Goal: Leave review/rating: Leave review/rating

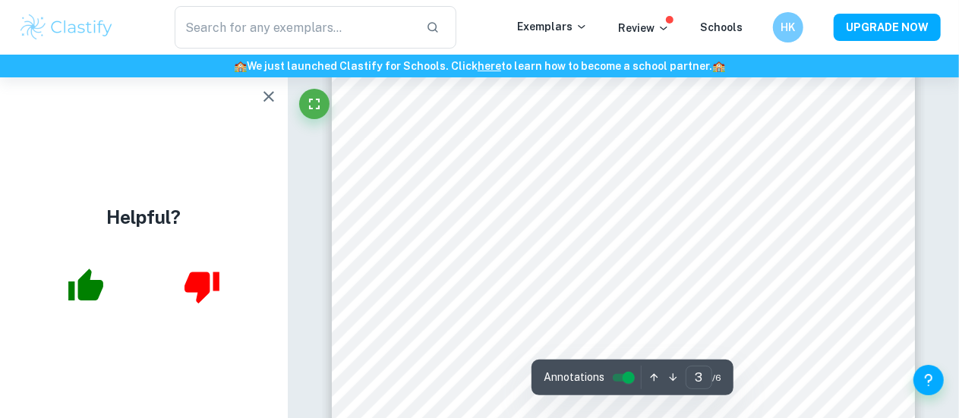
scroll to position [1986, 0]
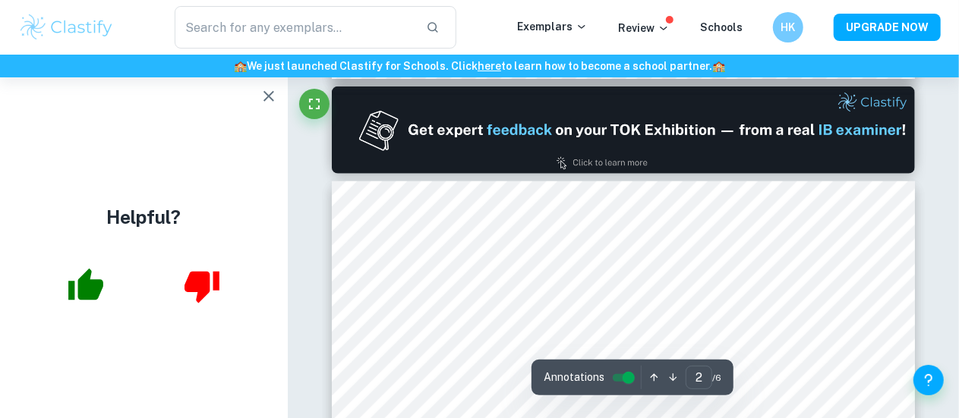
type input "1"
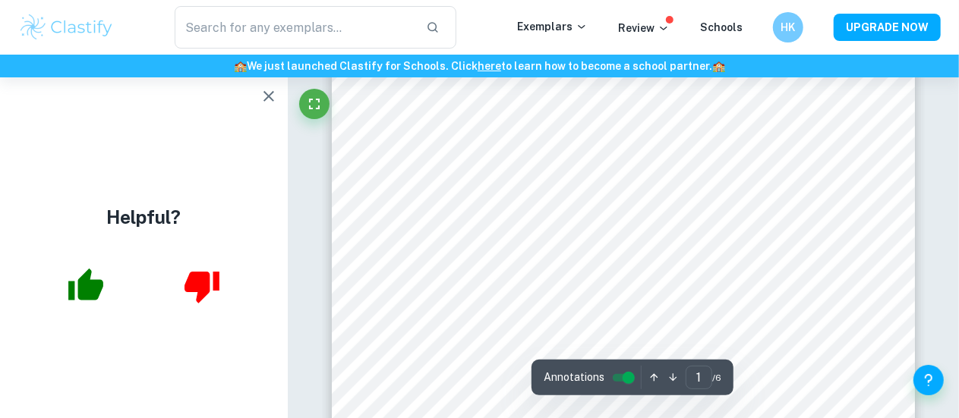
scroll to position [0, 0]
click at [273, 95] on icon "button" at bounding box center [269, 96] width 18 height 18
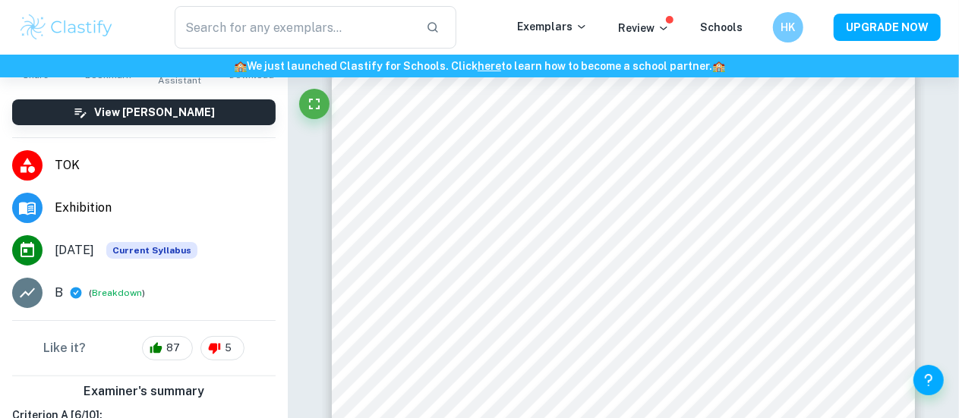
scroll to position [106, 0]
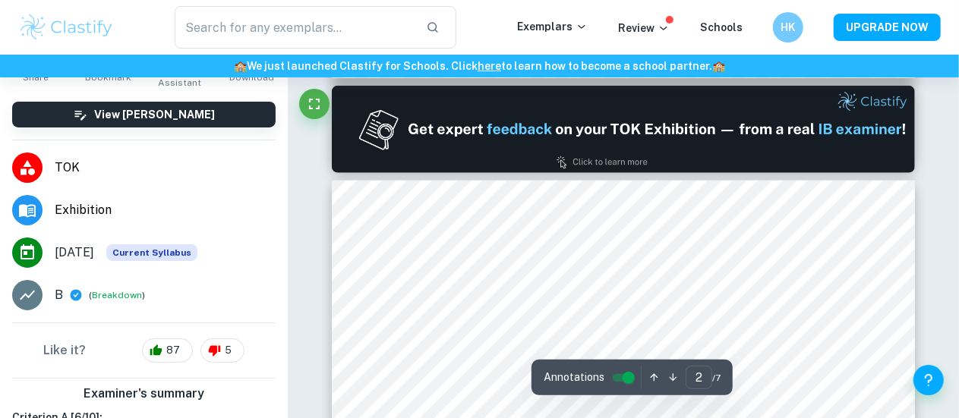
type input "1"
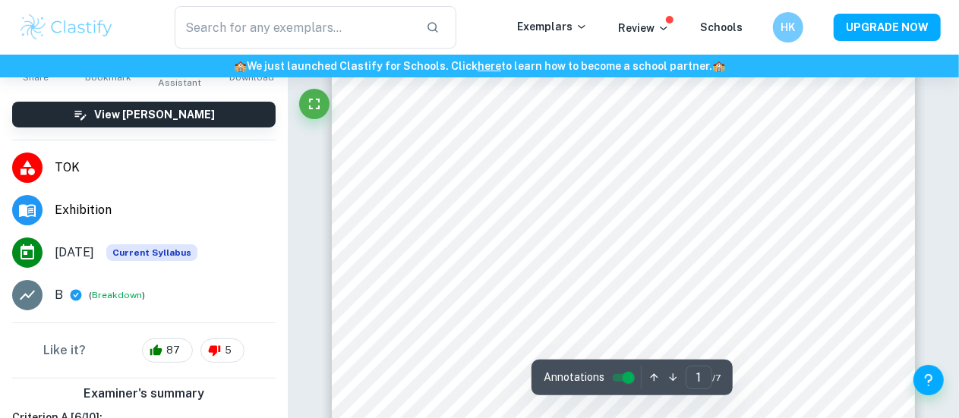
scroll to position [354, 0]
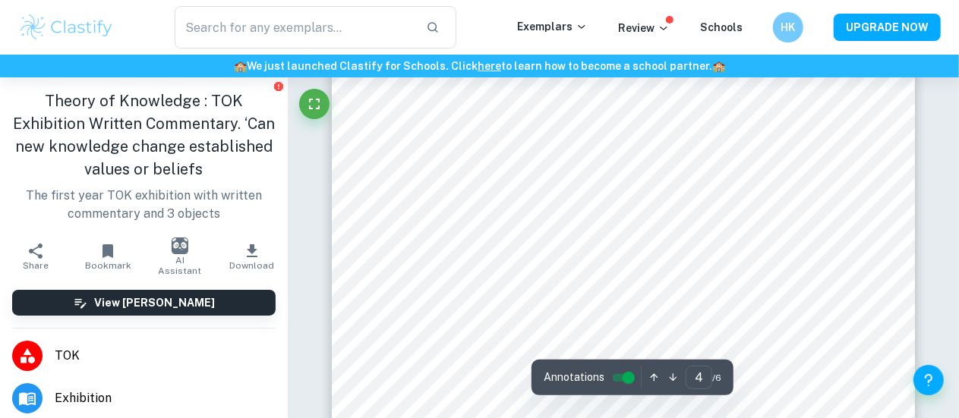
type input "5"
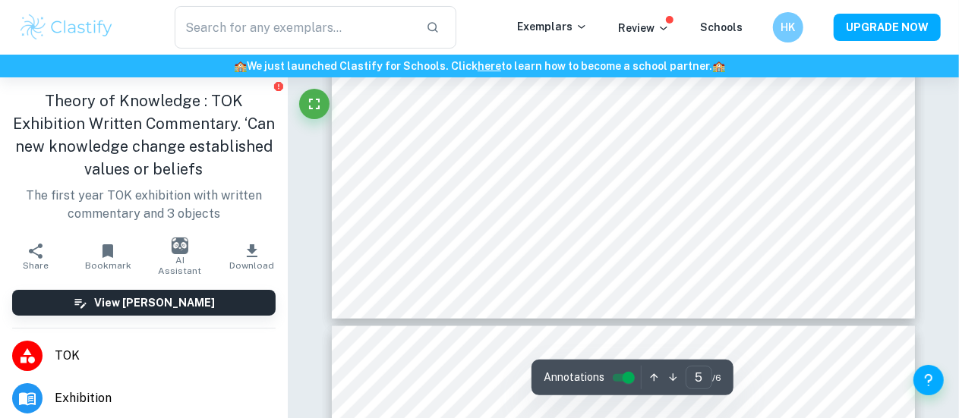
scroll to position [4176, 0]
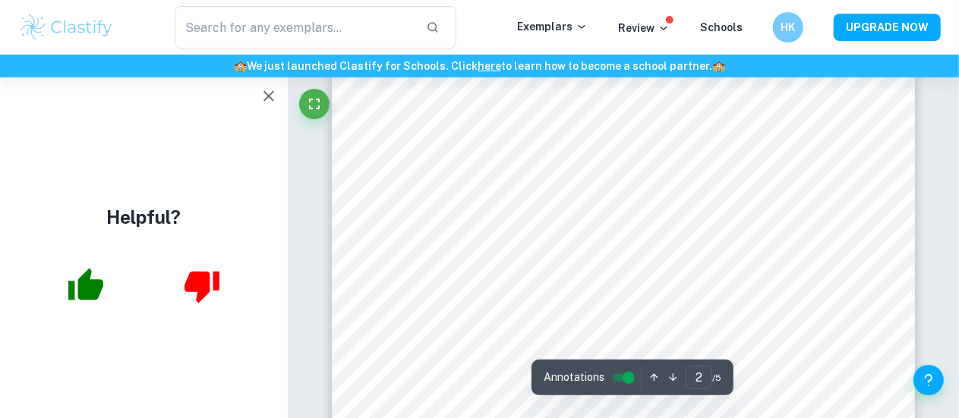
scroll to position [1069, 0]
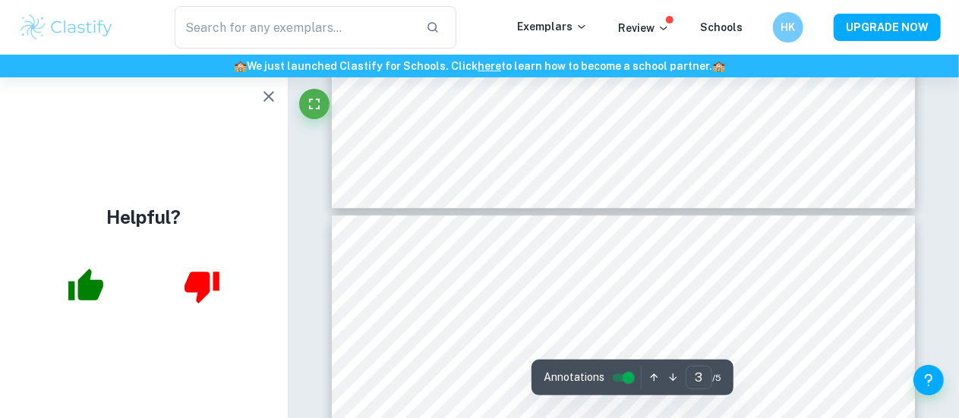
type input "4"
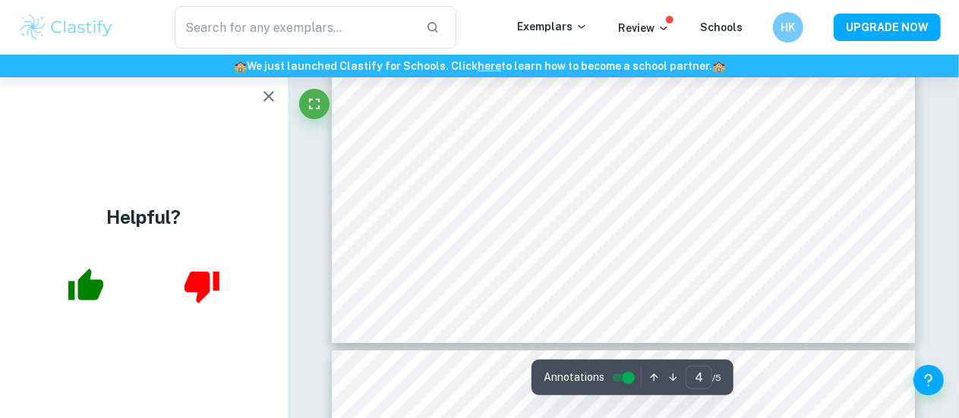
scroll to position [2985, 0]
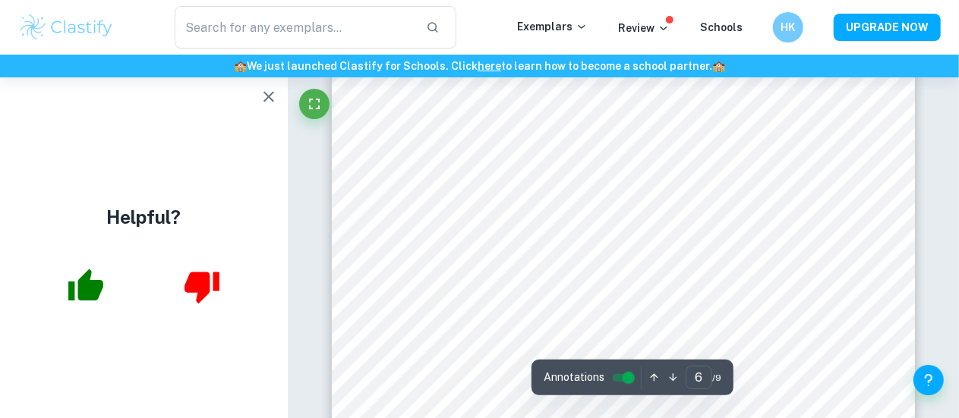
scroll to position [4659, 0]
click at [262, 98] on icon "button" at bounding box center [269, 96] width 18 height 18
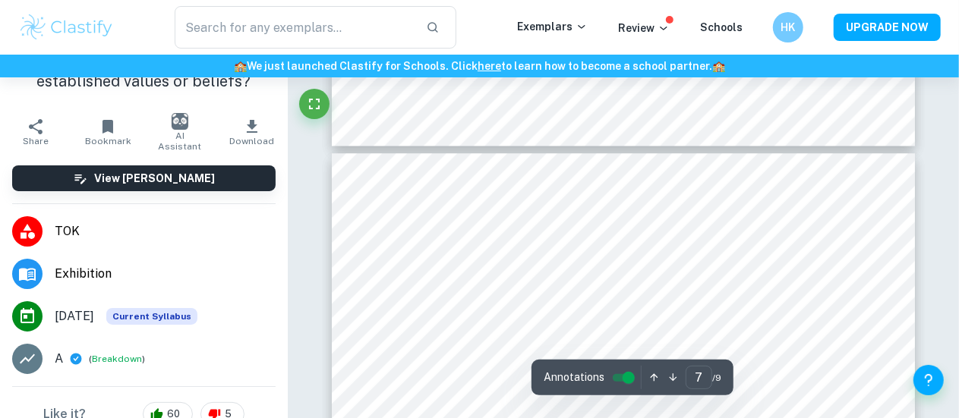
scroll to position [5121, 0]
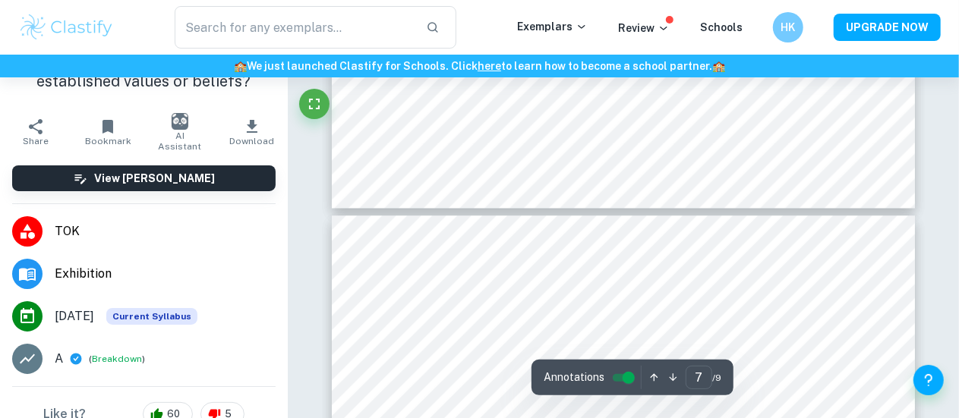
type input "6"
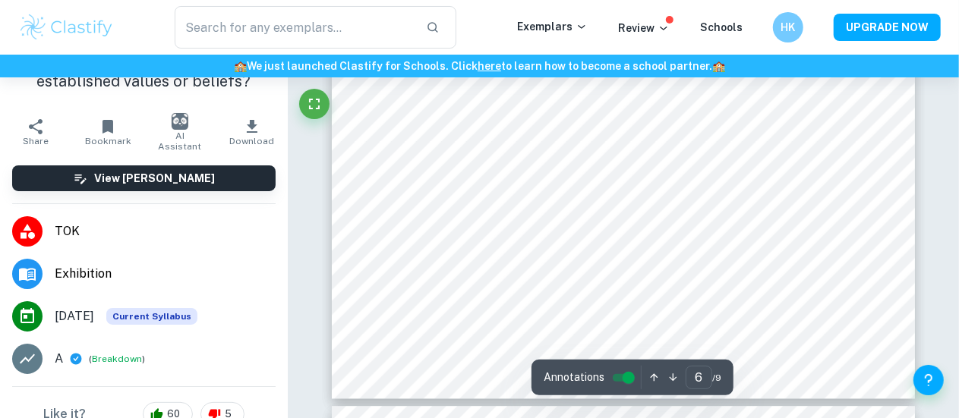
scroll to position [4866, 0]
